Goal: Transaction & Acquisition: Subscribe to service/newsletter

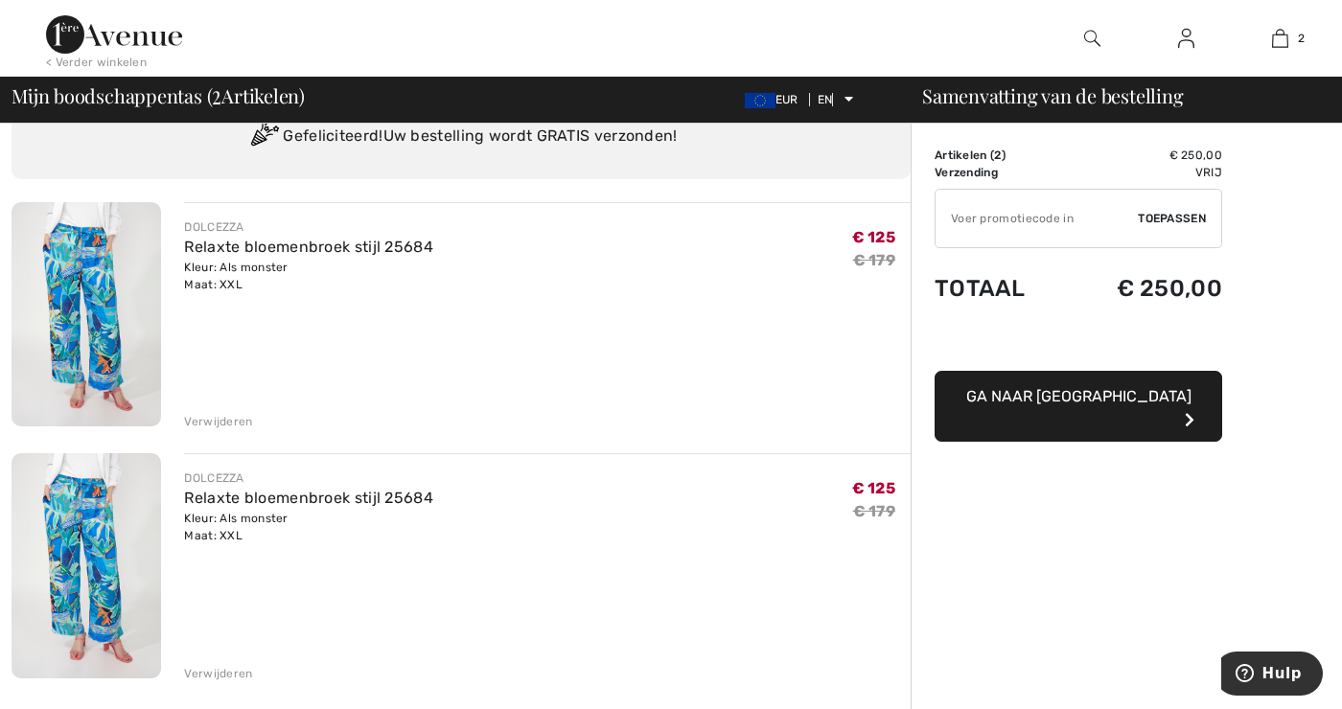
scroll to position [81, 0]
click at [229, 674] on font "Verwijderen" at bounding box center [218, 671] width 68 height 13
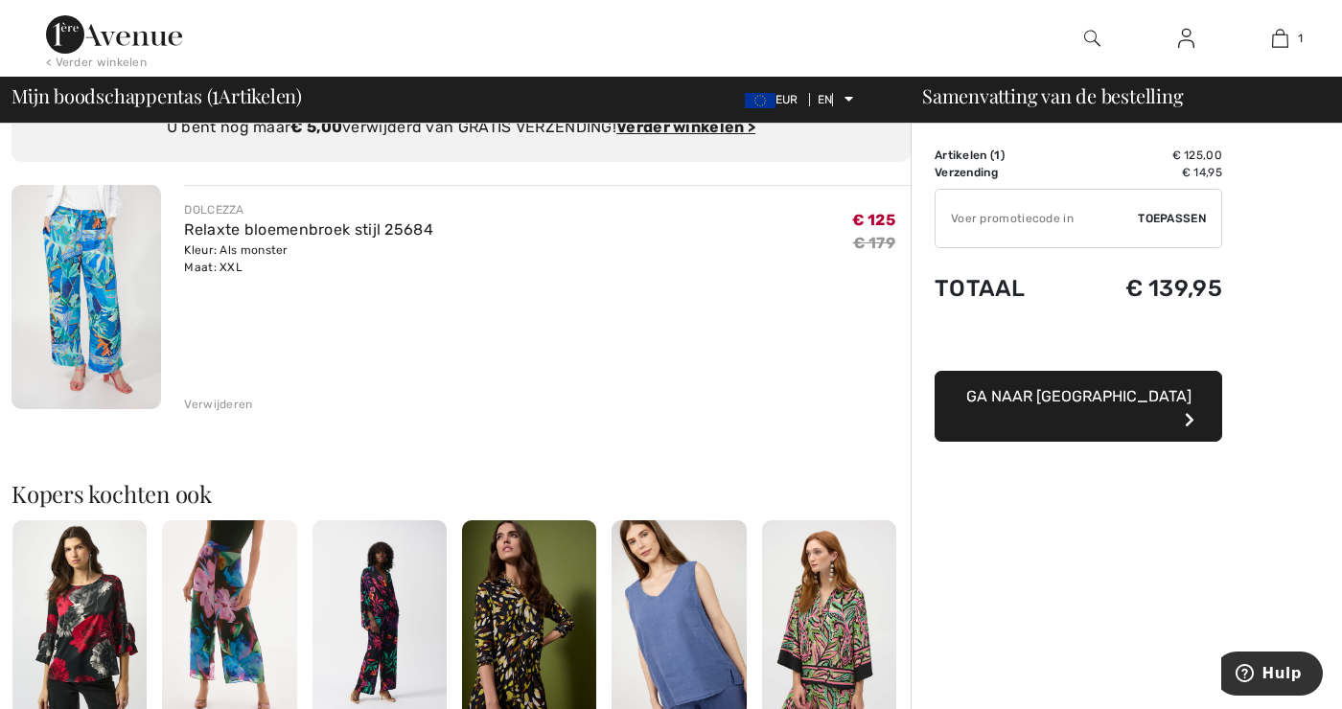
click at [960, 221] on input "TEXT" at bounding box center [1037, 219] width 202 height 58
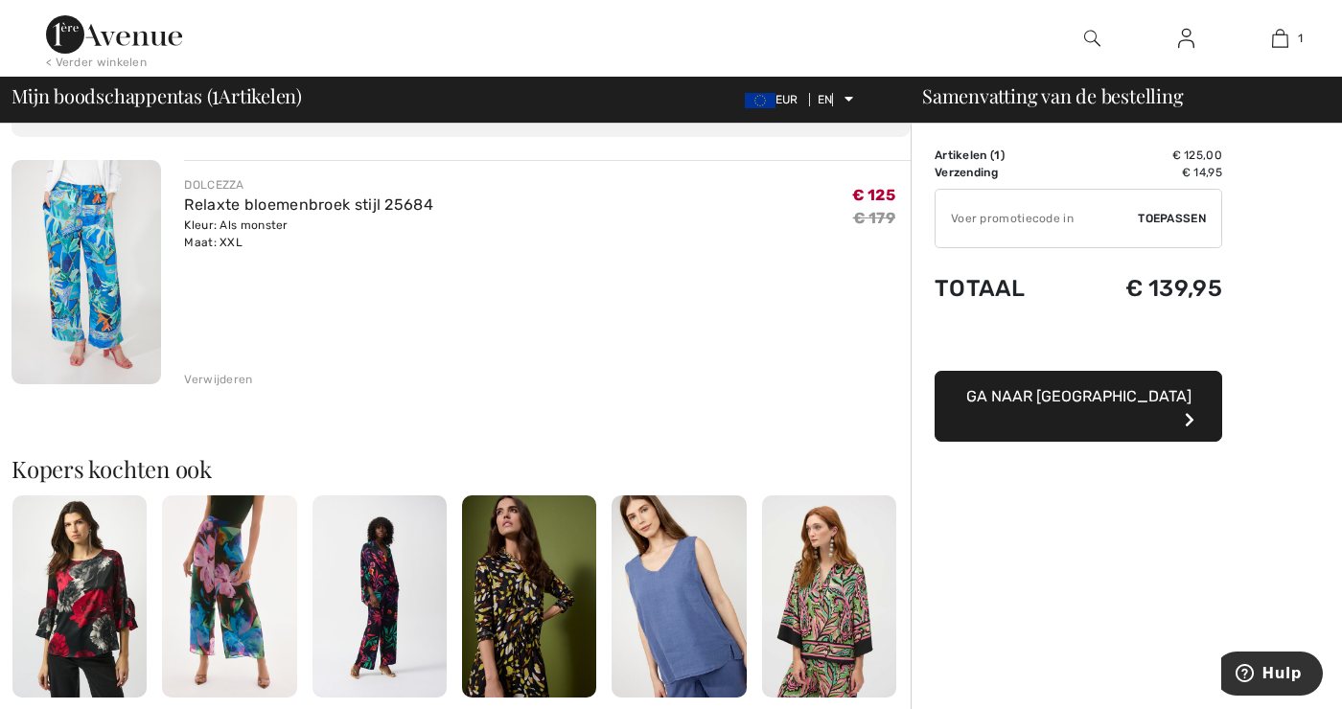
scroll to position [116, 0]
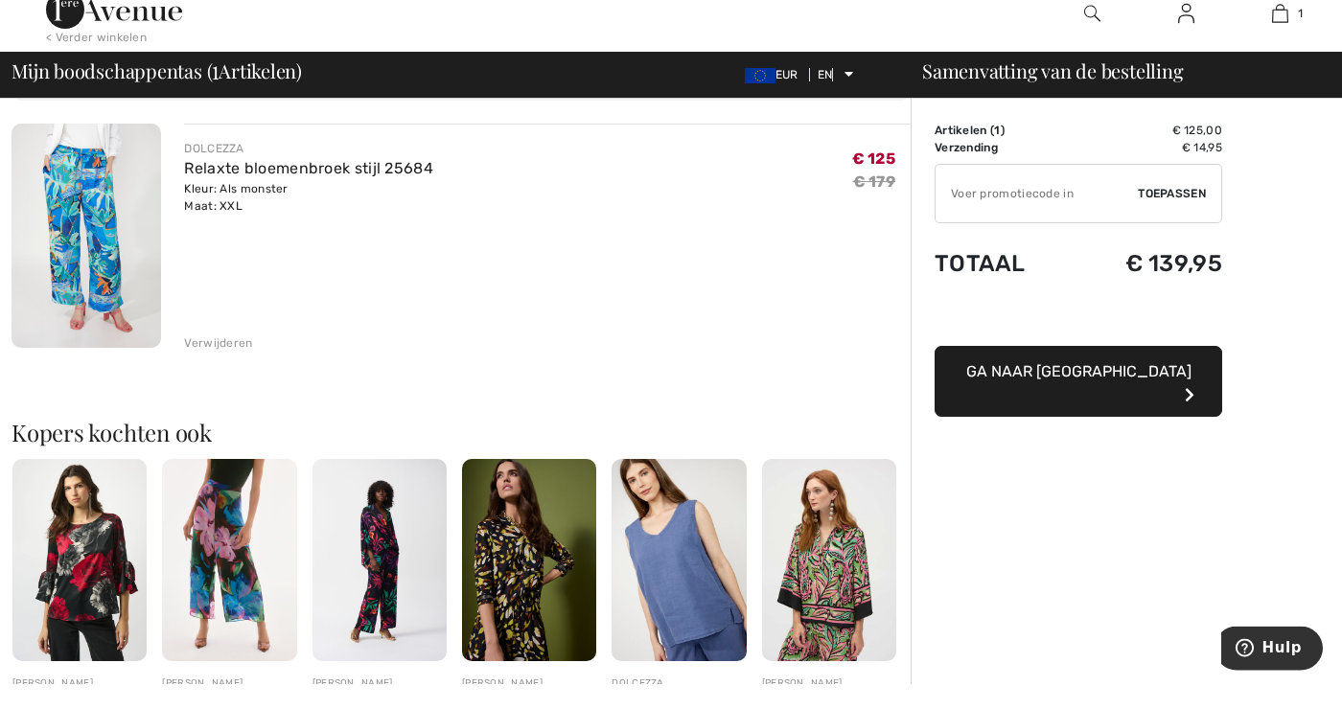
click at [963, 220] on input "TEXT" at bounding box center [1037, 219] width 202 height 58
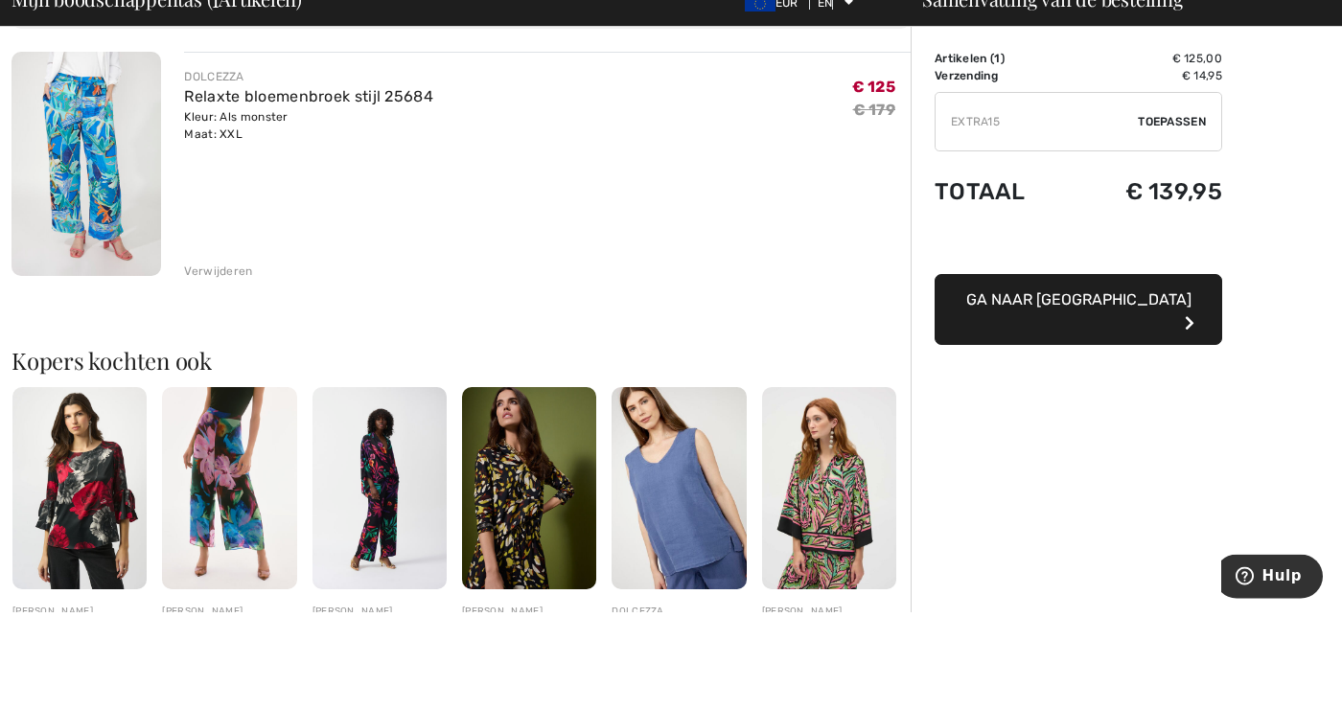
type input "EXTRA15"
click at [1170, 218] on font "Toepassen" at bounding box center [1172, 218] width 68 height 13
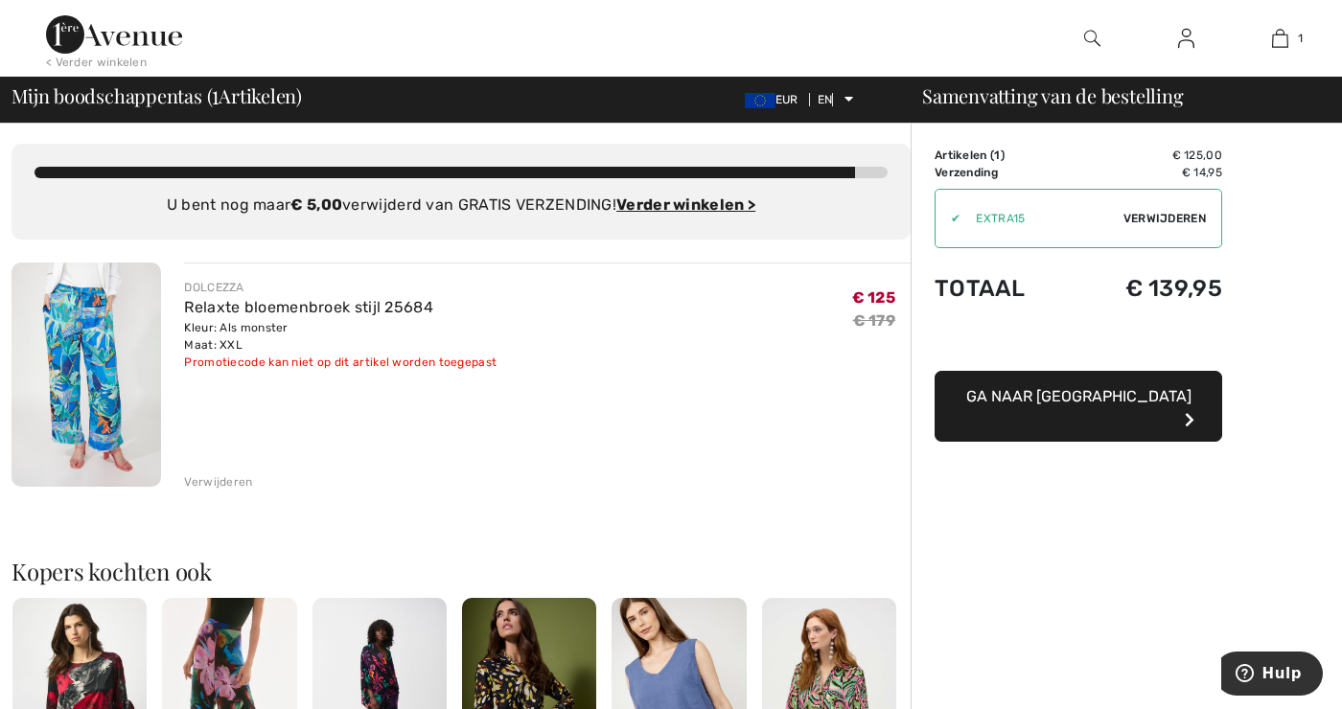
scroll to position [0, 0]
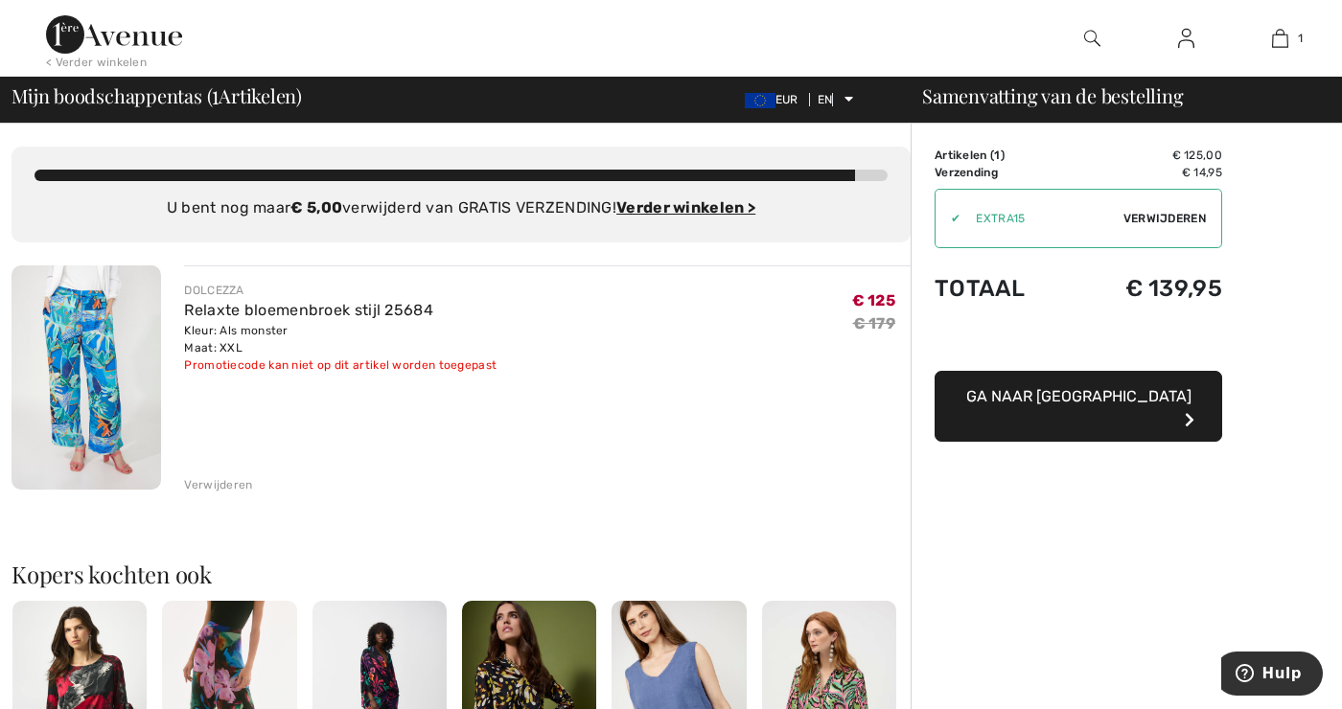
click at [74, 397] on img at bounding box center [87, 378] width 150 height 224
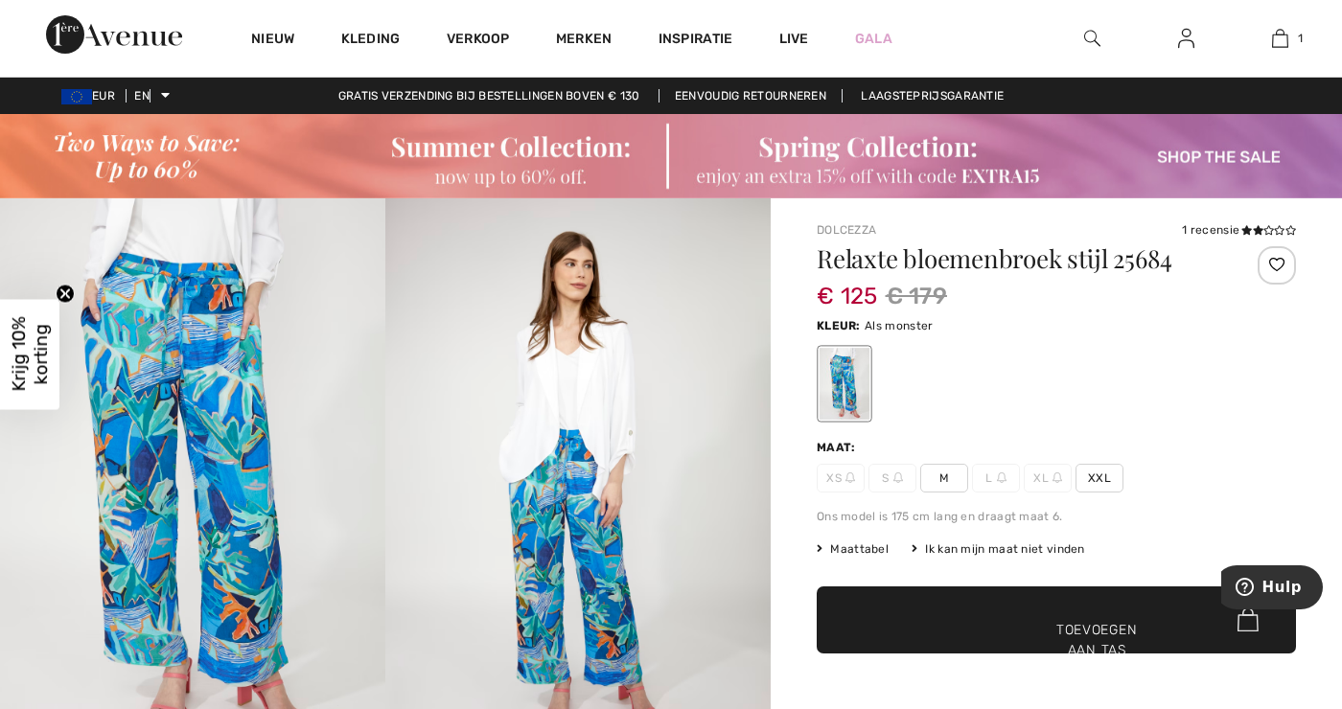
click at [1078, 29] on div at bounding box center [1092, 38] width 94 height 77
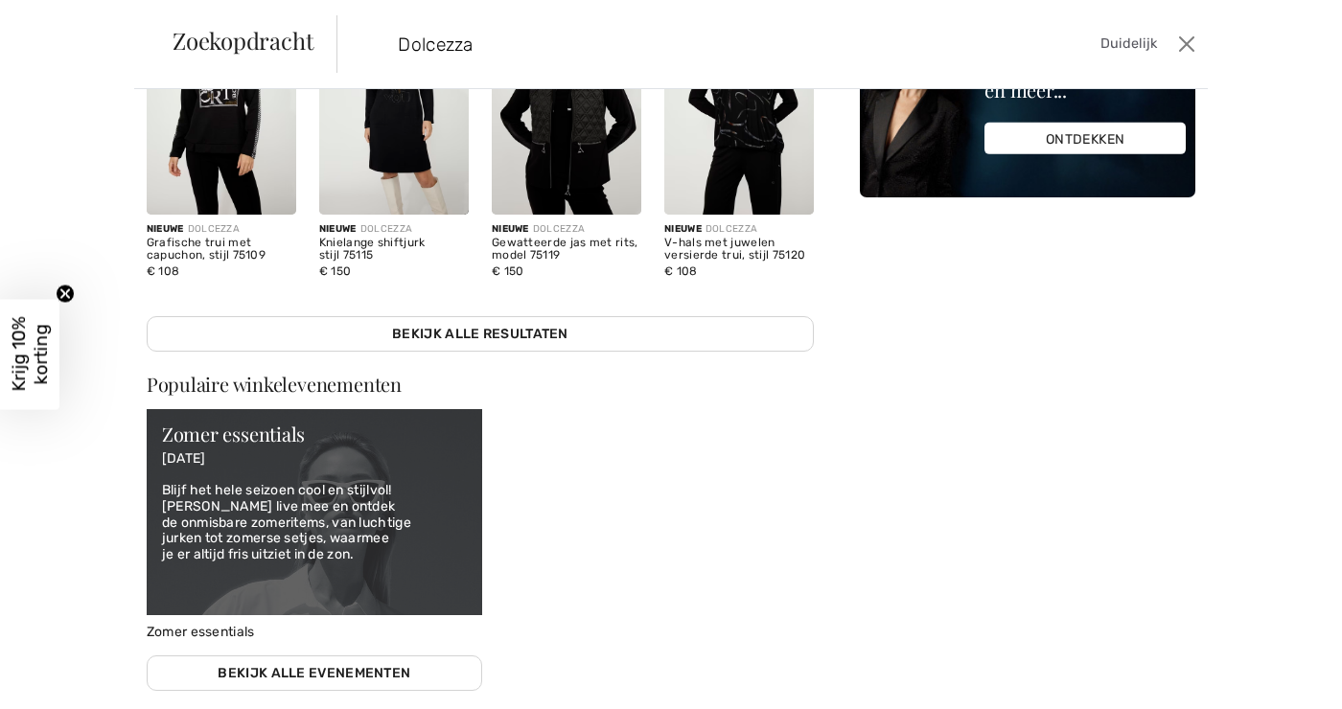
scroll to position [522, 0]
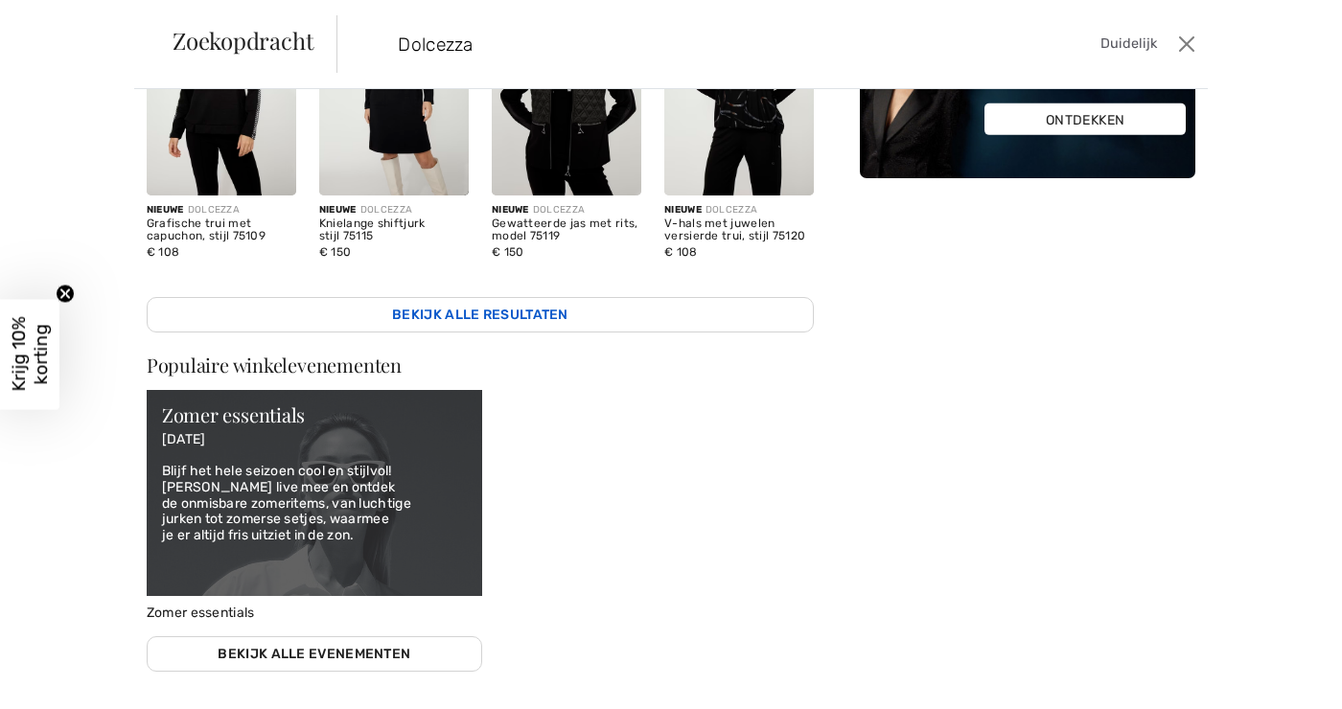
type input "Dolcezza"
click at [507, 299] on link "Bekijk alle resultaten" at bounding box center [480, 314] width 667 height 35
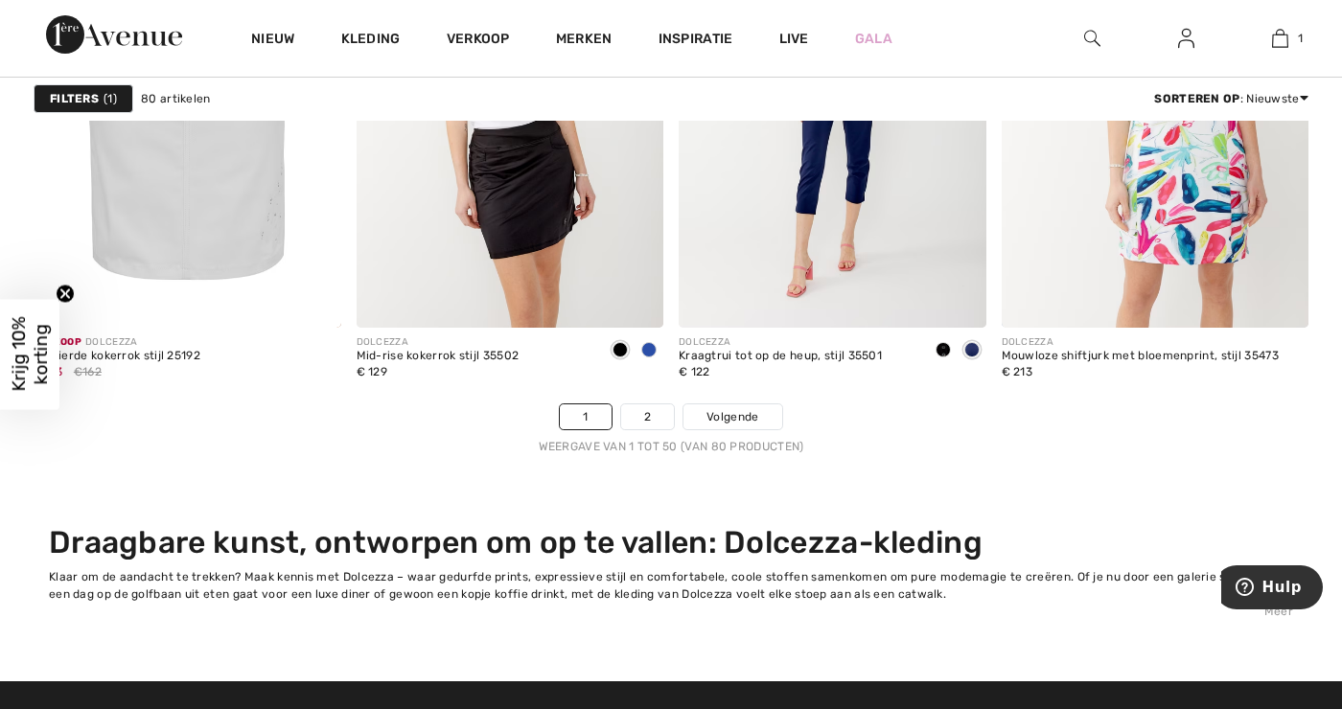
scroll to position [8742, 0]
click at [637, 421] on link "2" at bounding box center [647, 417] width 53 height 25
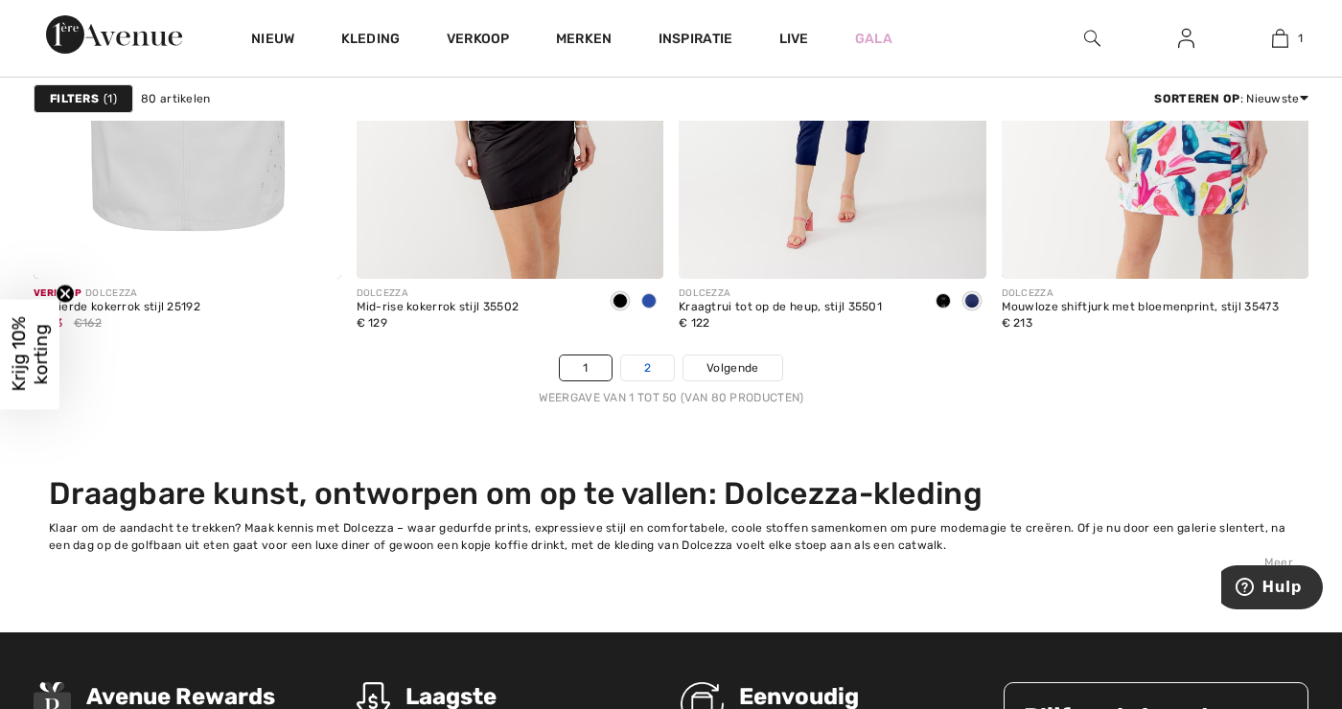
scroll to position [8804, 0]
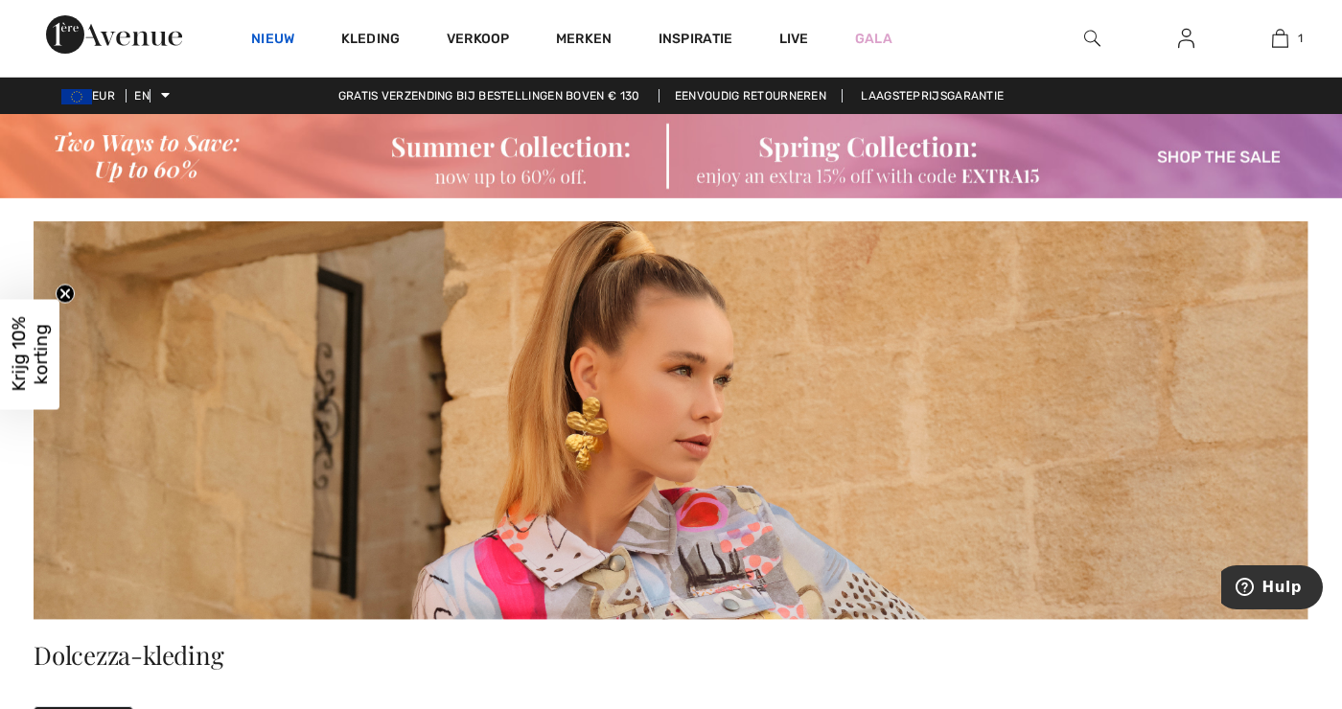
click at [268, 41] on font "Nieuw" at bounding box center [273, 39] width 44 height 16
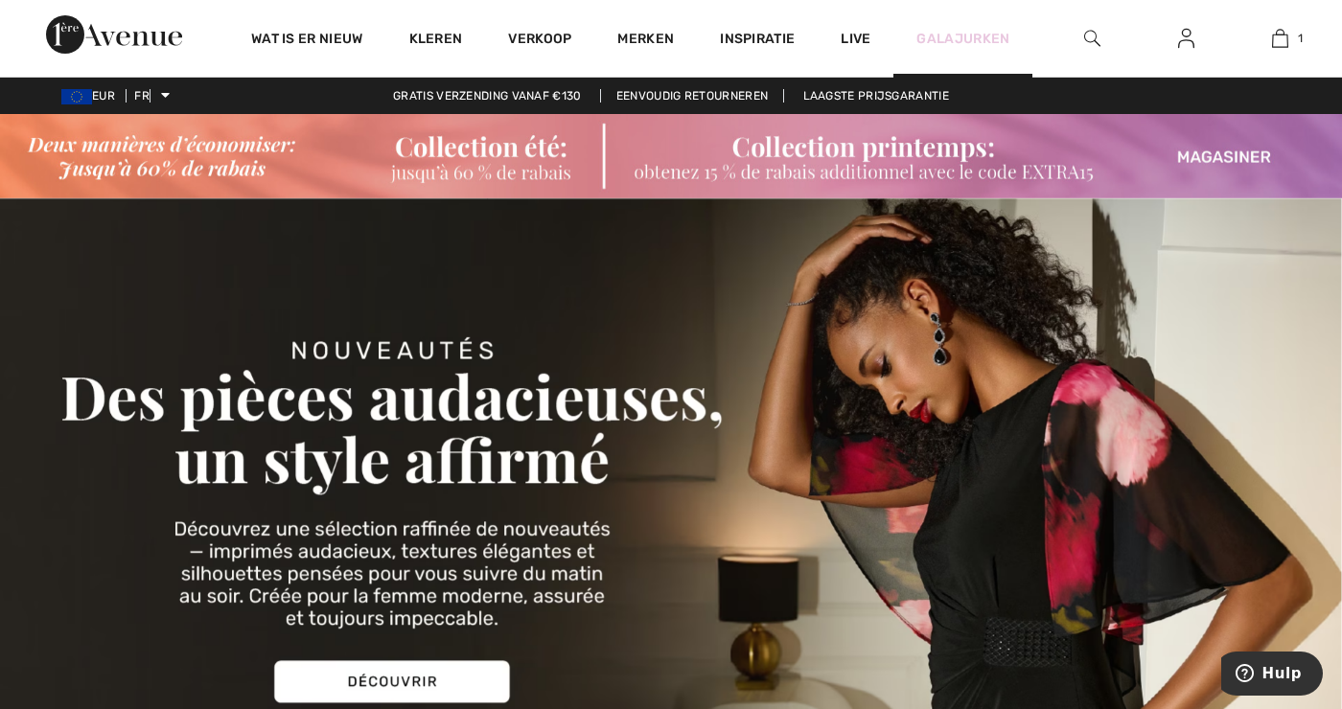
click at [990, 47] on font "Galajurken" at bounding box center [962, 39] width 93 height 20
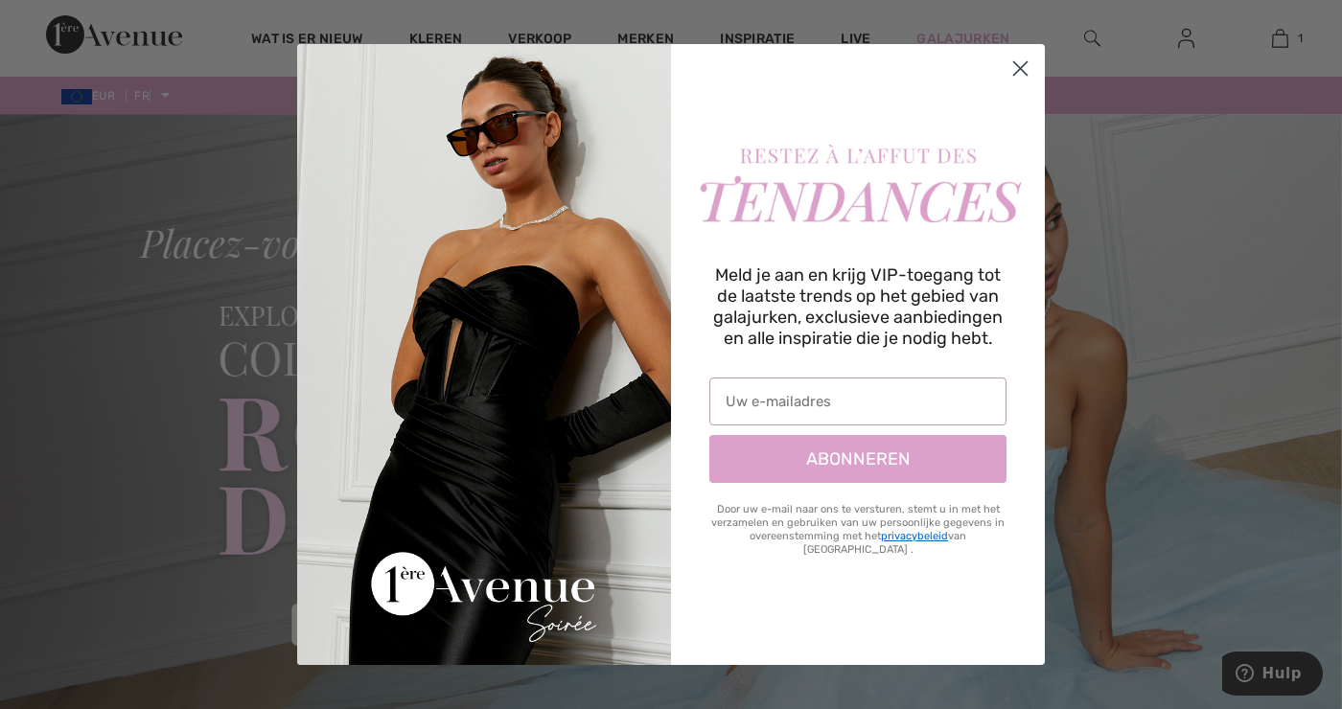
click at [1022, 55] on circle "Dialoog sluiten" at bounding box center [1021, 69] width 32 height 32
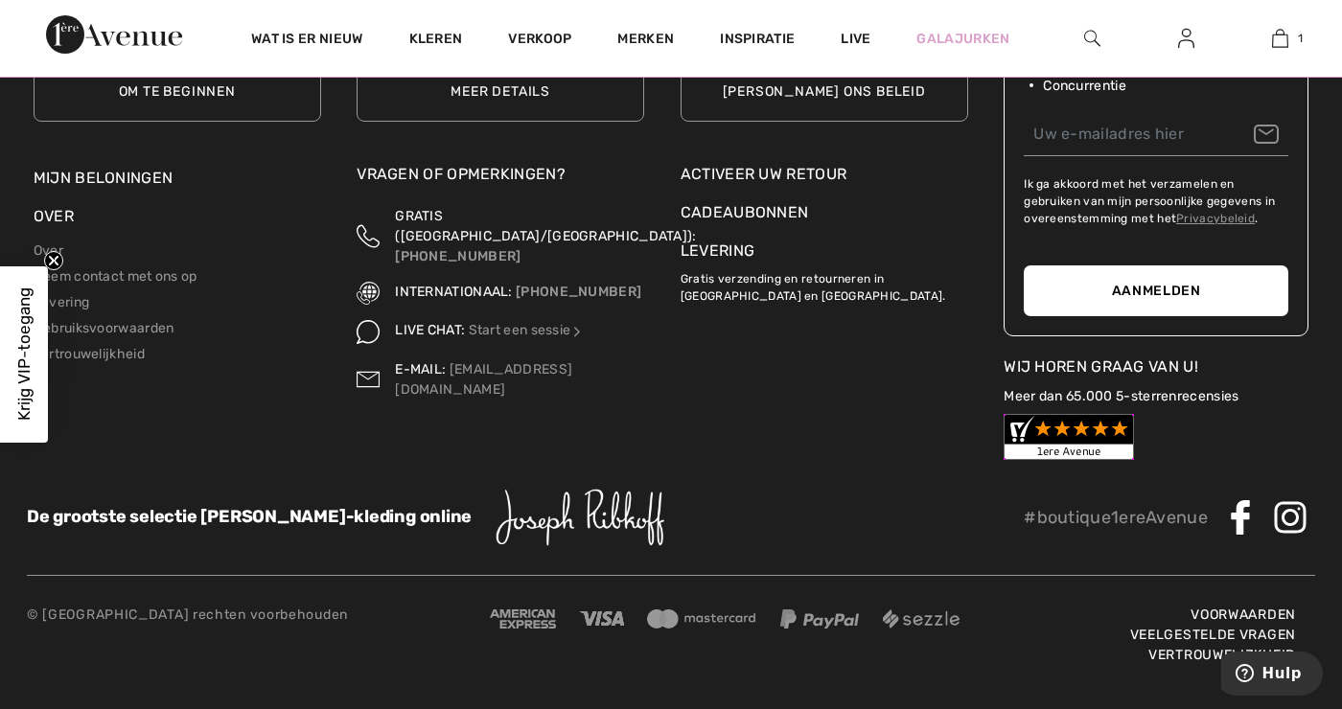
scroll to position [2479, 0]
click at [1066, 156] on input "email" at bounding box center [1156, 134] width 265 height 43
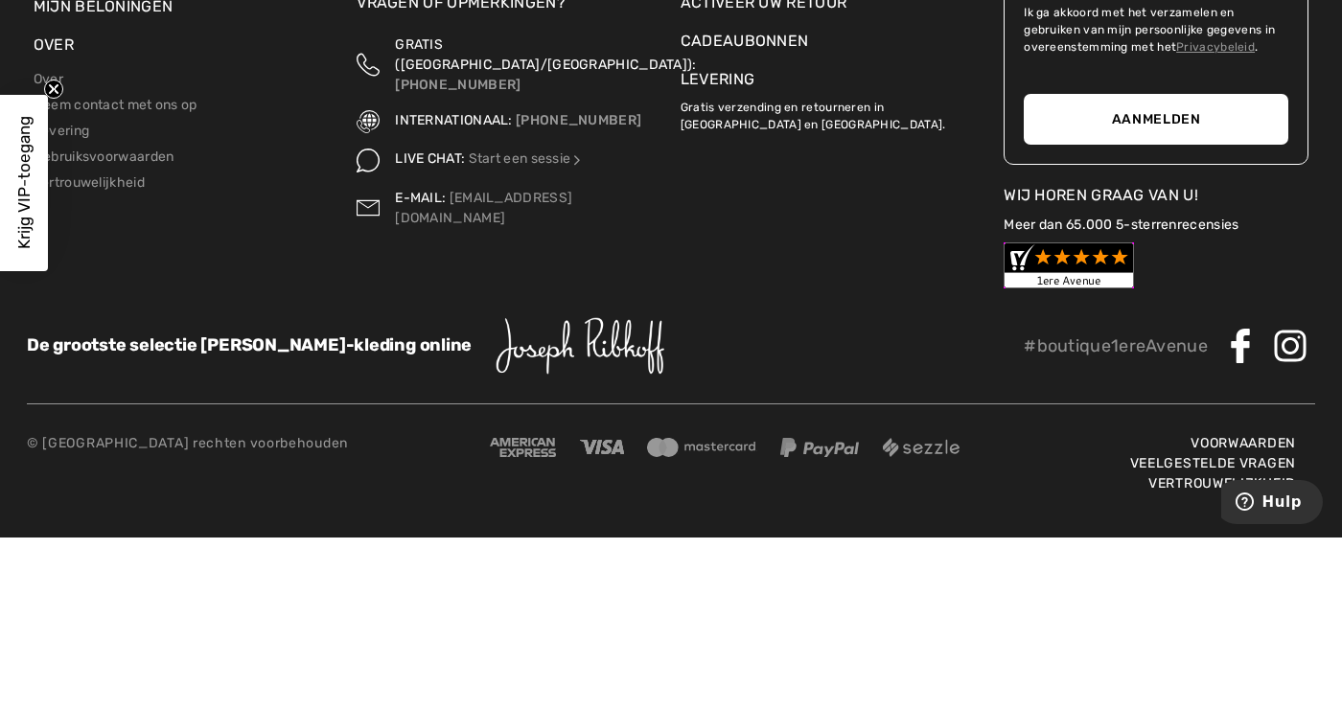
type input "[EMAIL_ADDRESS][DOMAIN_NAME]"
click at [1127, 299] on font "Aanmelden" at bounding box center [1156, 291] width 89 height 16
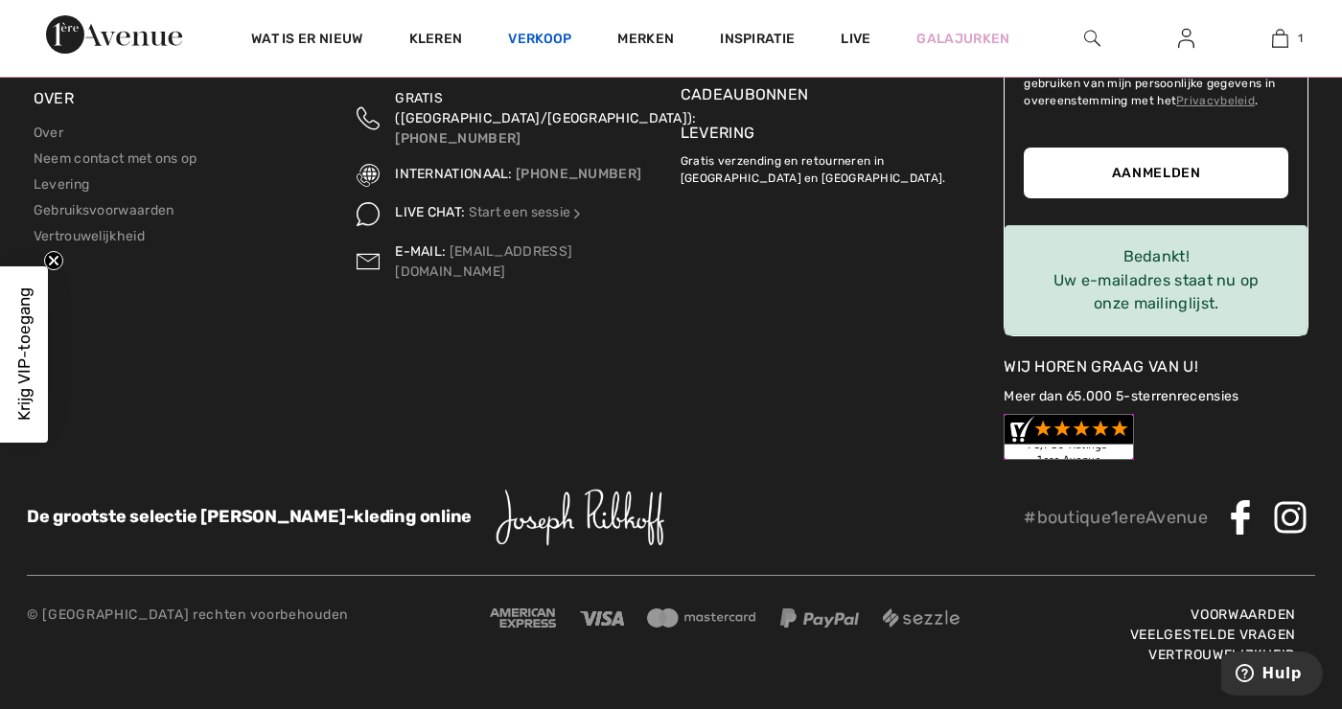
click at [538, 42] on font "Verkoop" at bounding box center [539, 39] width 63 height 16
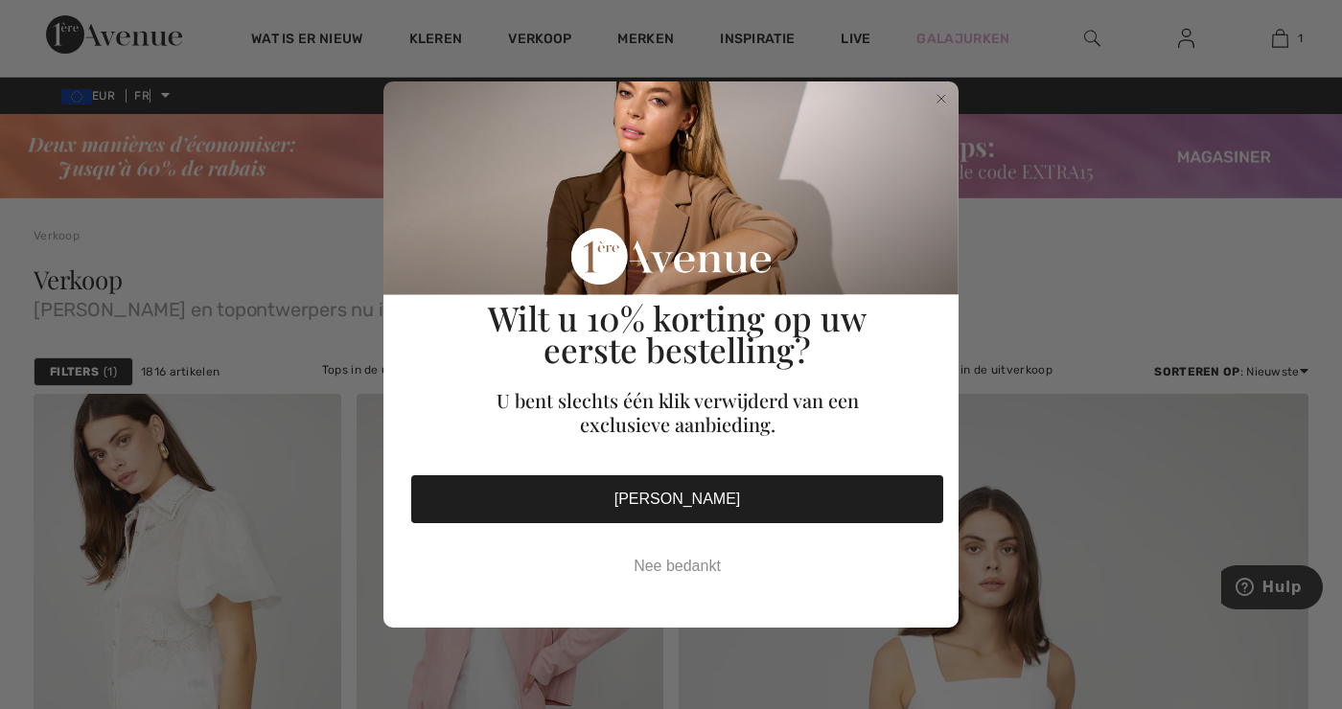
click at [948, 100] on circle "Dialoog sluiten" at bounding box center [942, 99] width 18 height 18
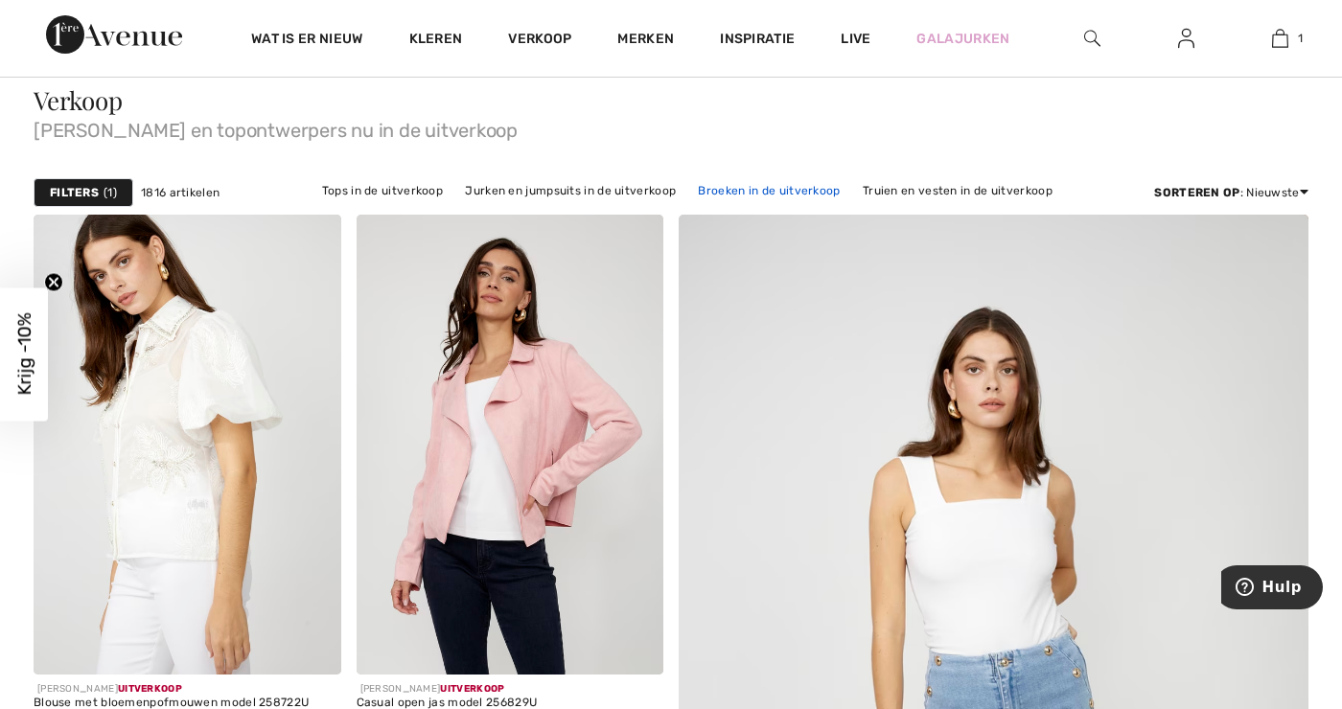
click at [791, 185] on font "Broeken in de uitverkoop" at bounding box center [769, 190] width 142 height 13
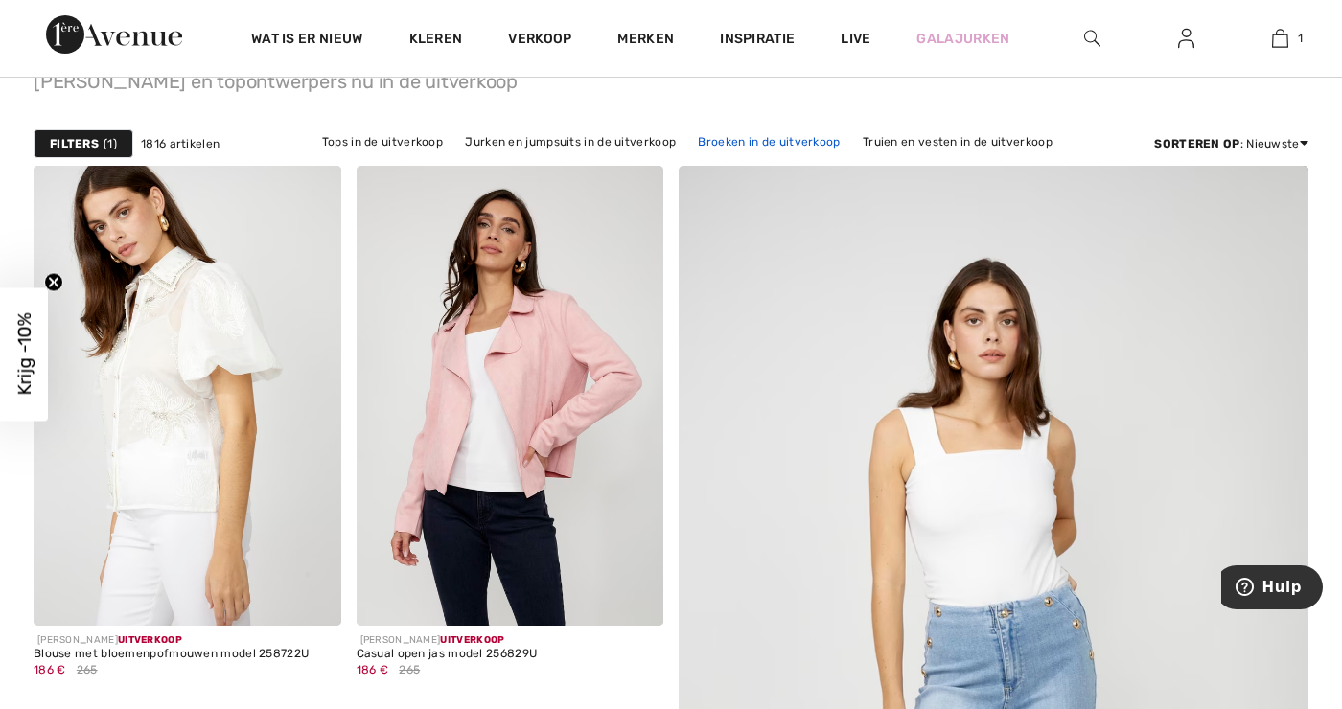
scroll to position [241, 0]
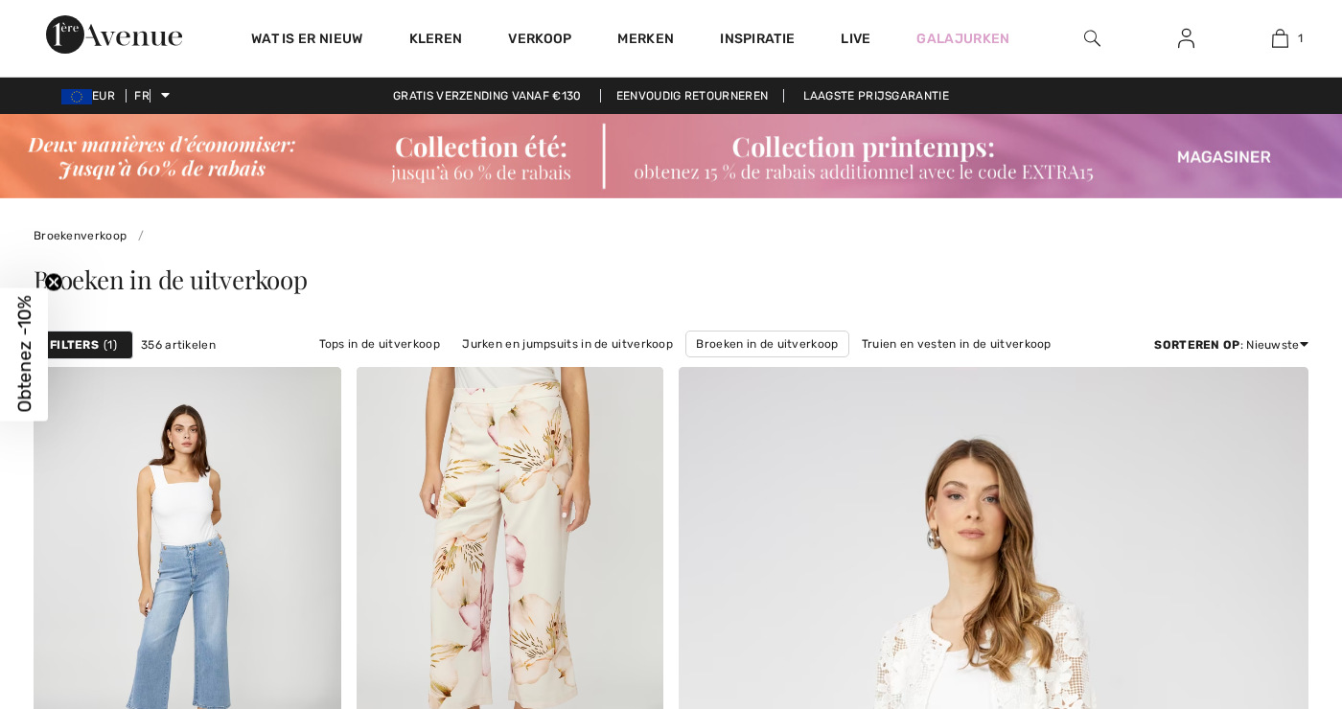
checkbox input "true"
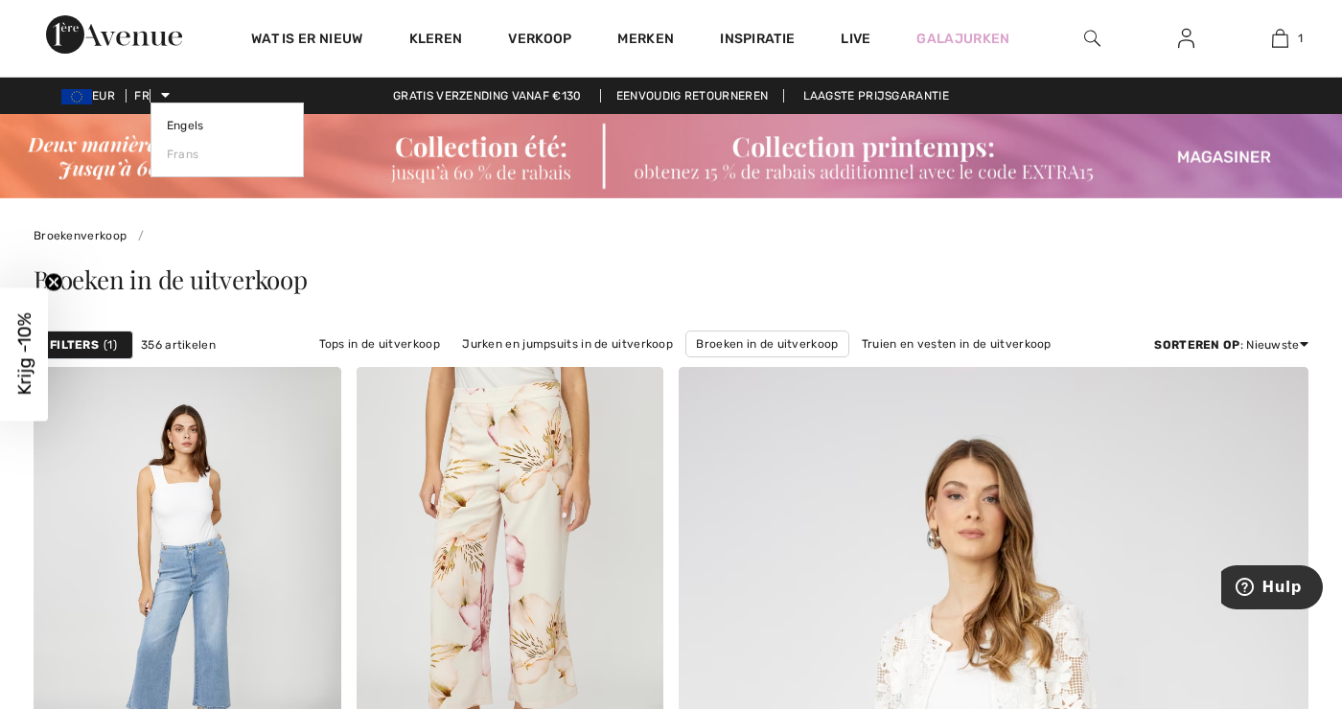
click at [167, 89] on icon at bounding box center [165, 94] width 9 height 13
click at [236, 62] on div "Wat is er nieuw" at bounding box center [307, 38] width 158 height 77
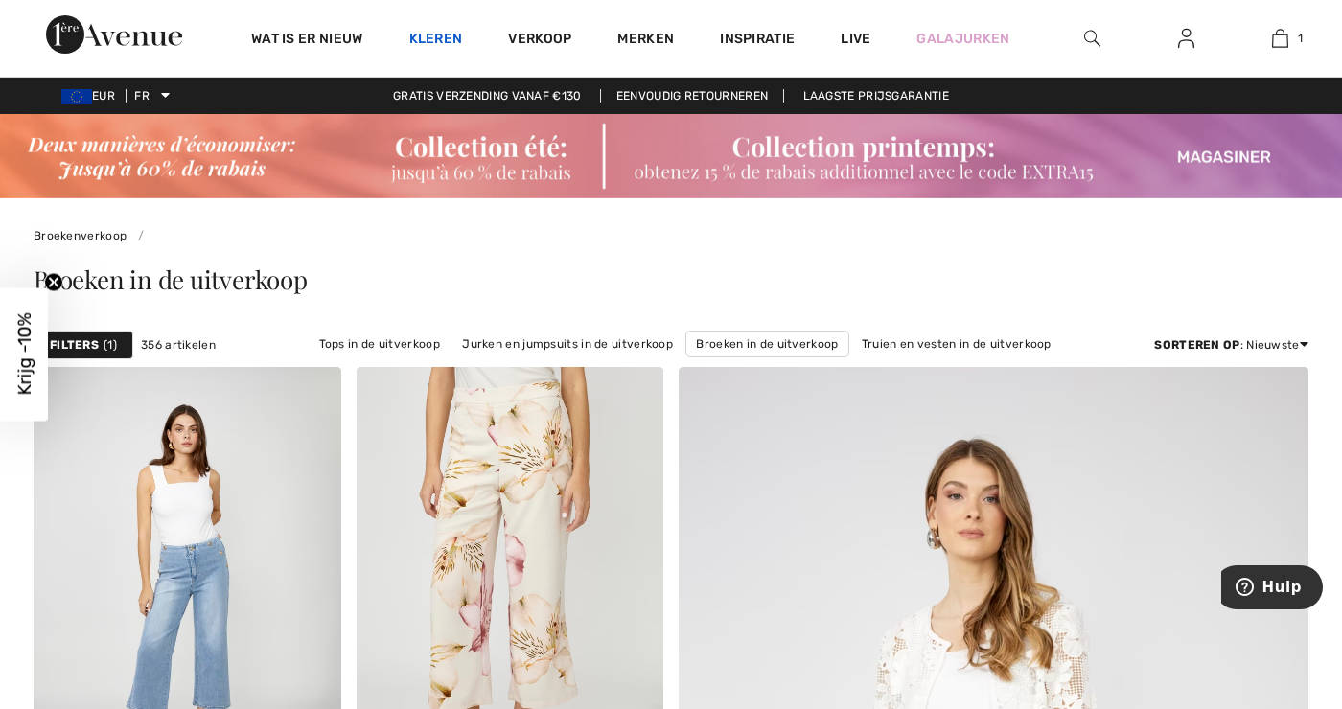
click at [444, 32] on font "Kleren" at bounding box center [436, 39] width 54 height 16
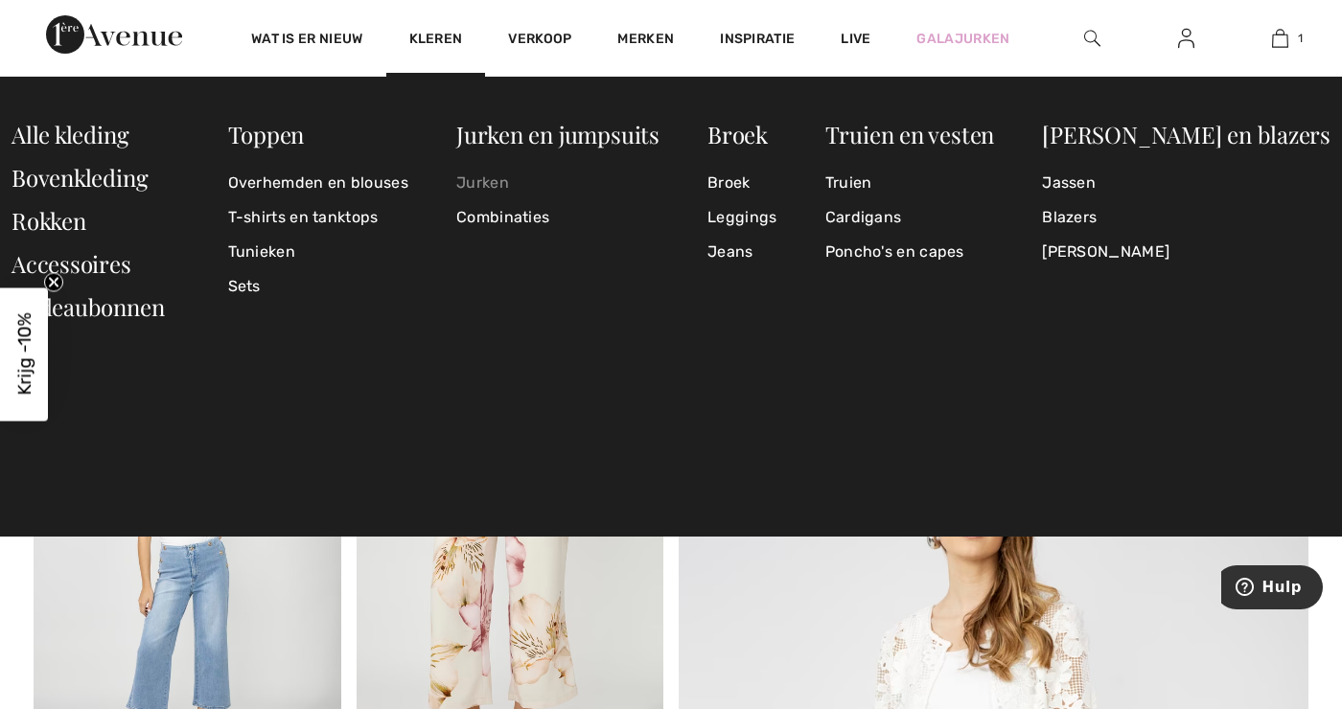
click at [509, 181] on font "Jurken" at bounding box center [482, 183] width 53 height 18
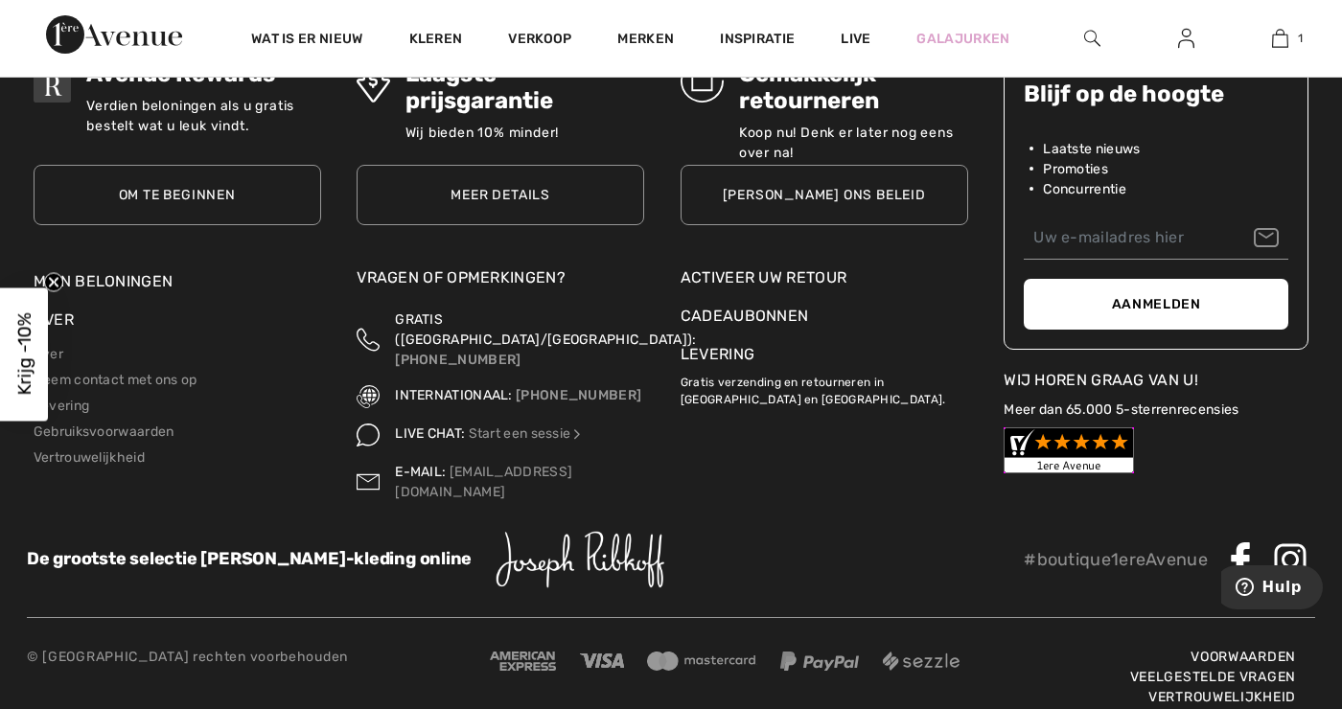
scroll to position [8967, 0]
